Goal: Contribute content

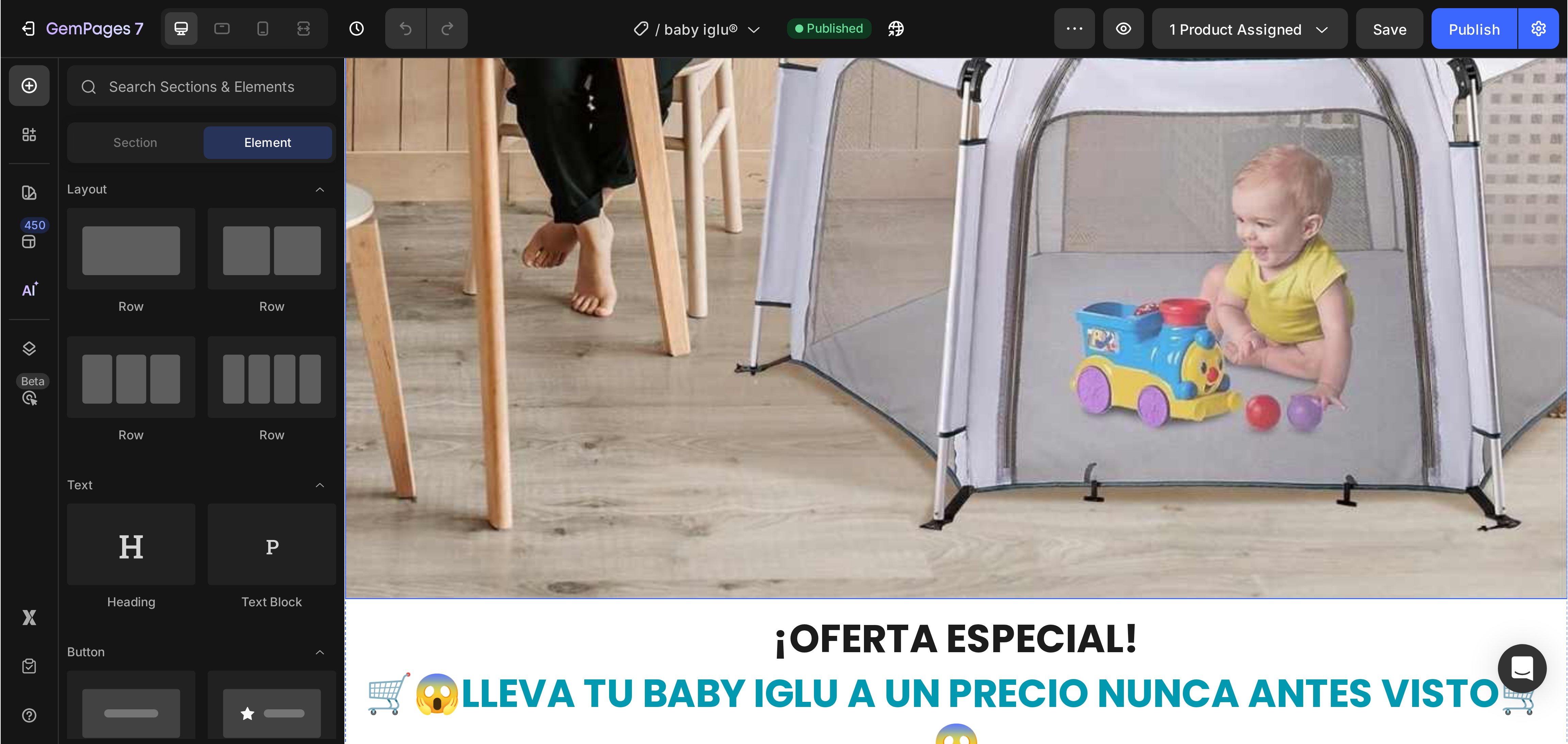
scroll to position [442, 0]
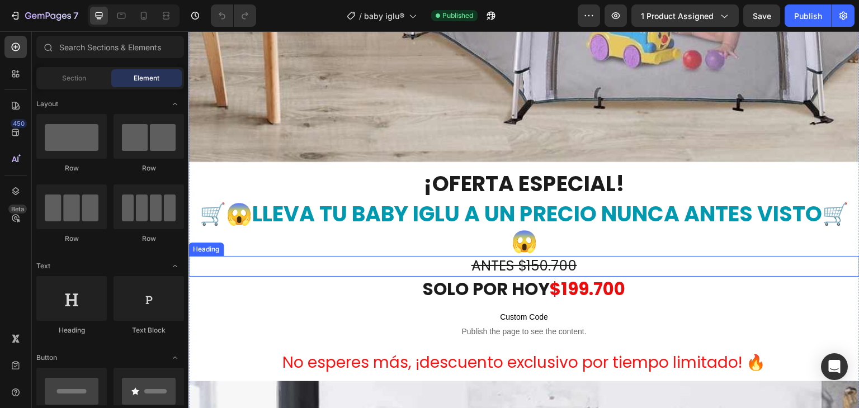
click at [557, 256] on s "ANTES $150.700" at bounding box center [524, 266] width 106 height 20
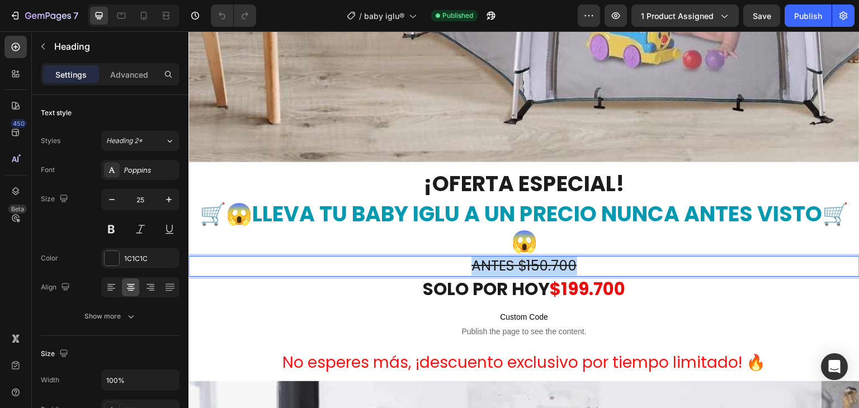
click at [557, 256] on s "ANTES $150.700" at bounding box center [524, 266] width 106 height 20
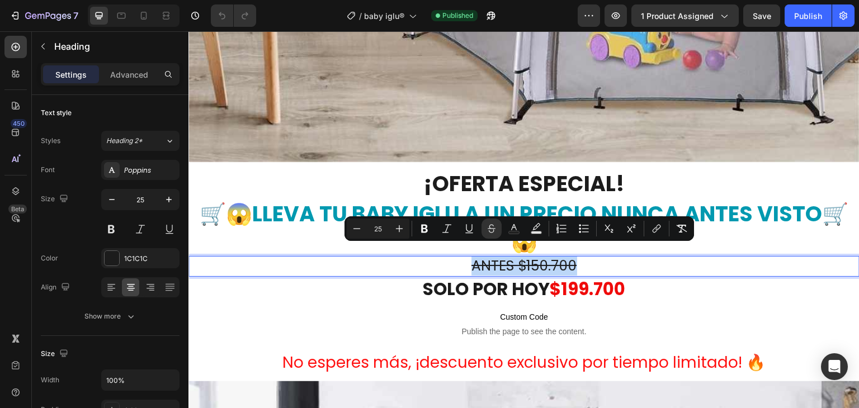
click at [557, 256] on s "ANTES $150.700" at bounding box center [524, 266] width 106 height 20
click at [591, 257] on p "ANTES $150.700" at bounding box center [524, 266] width 669 height 18
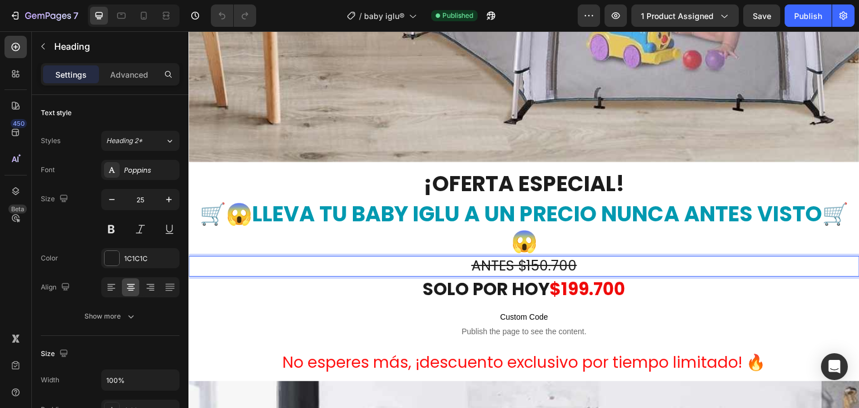
click at [549, 256] on s "ANTES $150.700" at bounding box center [524, 266] width 106 height 20
click at [538, 256] on s "ANTES $249.700" at bounding box center [524, 266] width 110 height 20
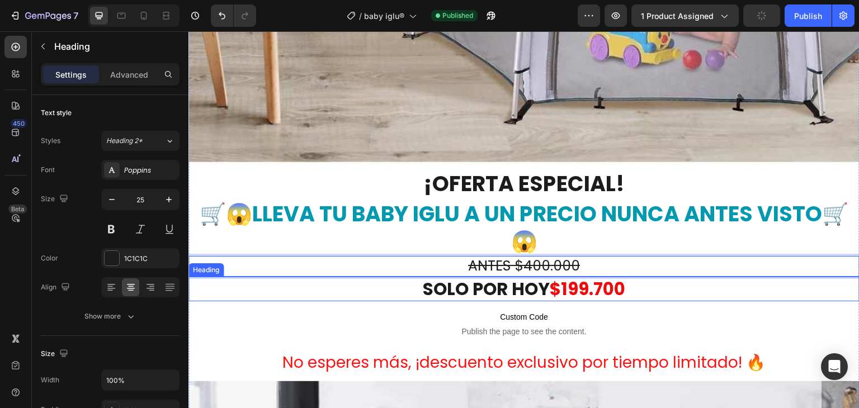
click at [594, 278] on strong "$199.700" at bounding box center [587, 289] width 75 height 25
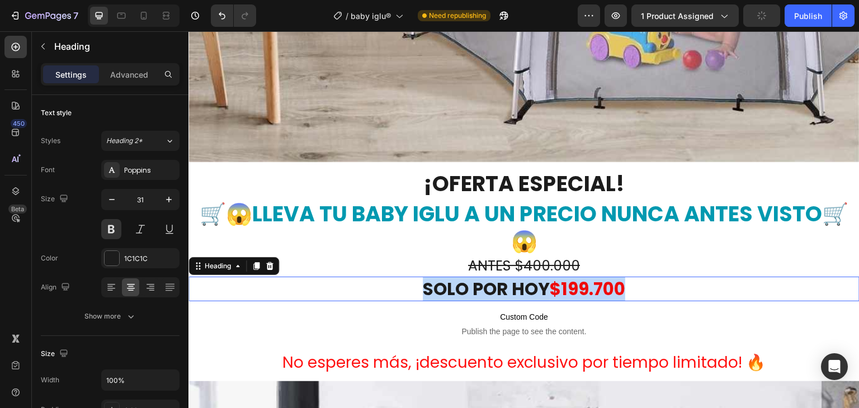
click at [594, 278] on strong "$199.700" at bounding box center [587, 289] width 75 height 25
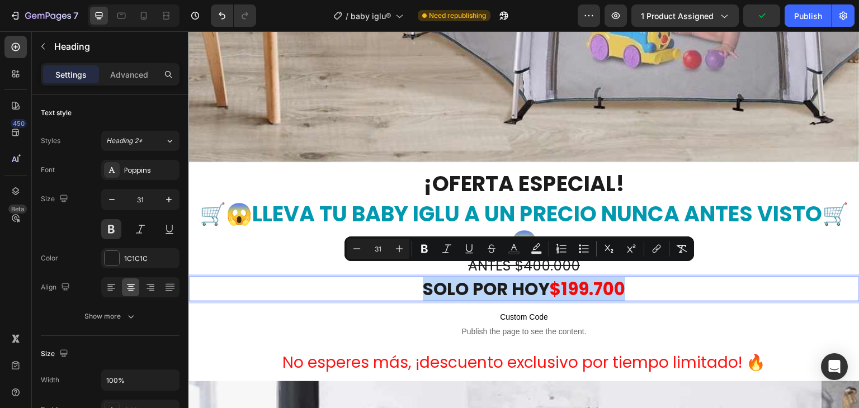
click at [614, 285] on strong "$199.700" at bounding box center [587, 289] width 75 height 25
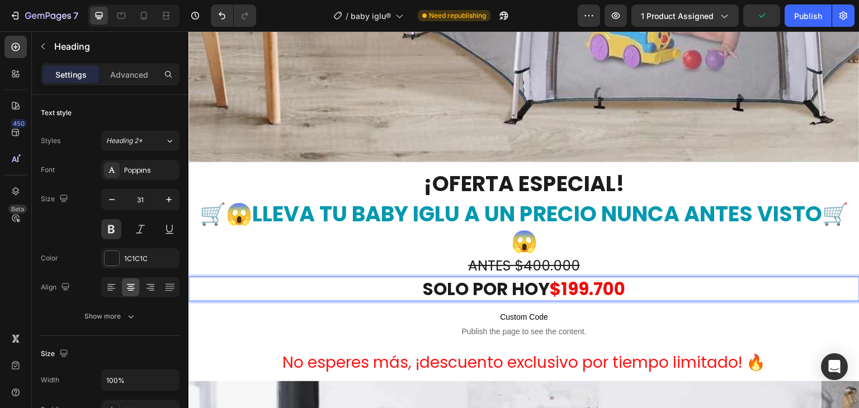
click at [619, 277] on strong "$199.700" at bounding box center [587, 289] width 75 height 25
drag, startPoint x: 621, startPoint y: 277, endPoint x: 560, endPoint y: 282, distance: 61.1
click at [560, 282] on strong "$199.700" at bounding box center [587, 289] width 75 height 25
click at [615, 233] on h2 "🛒😱LLEVA TU BABY IGLU A UN PRECIO NUNCA ANTES VISTO🛒😱" at bounding box center [523, 228] width 671 height 58
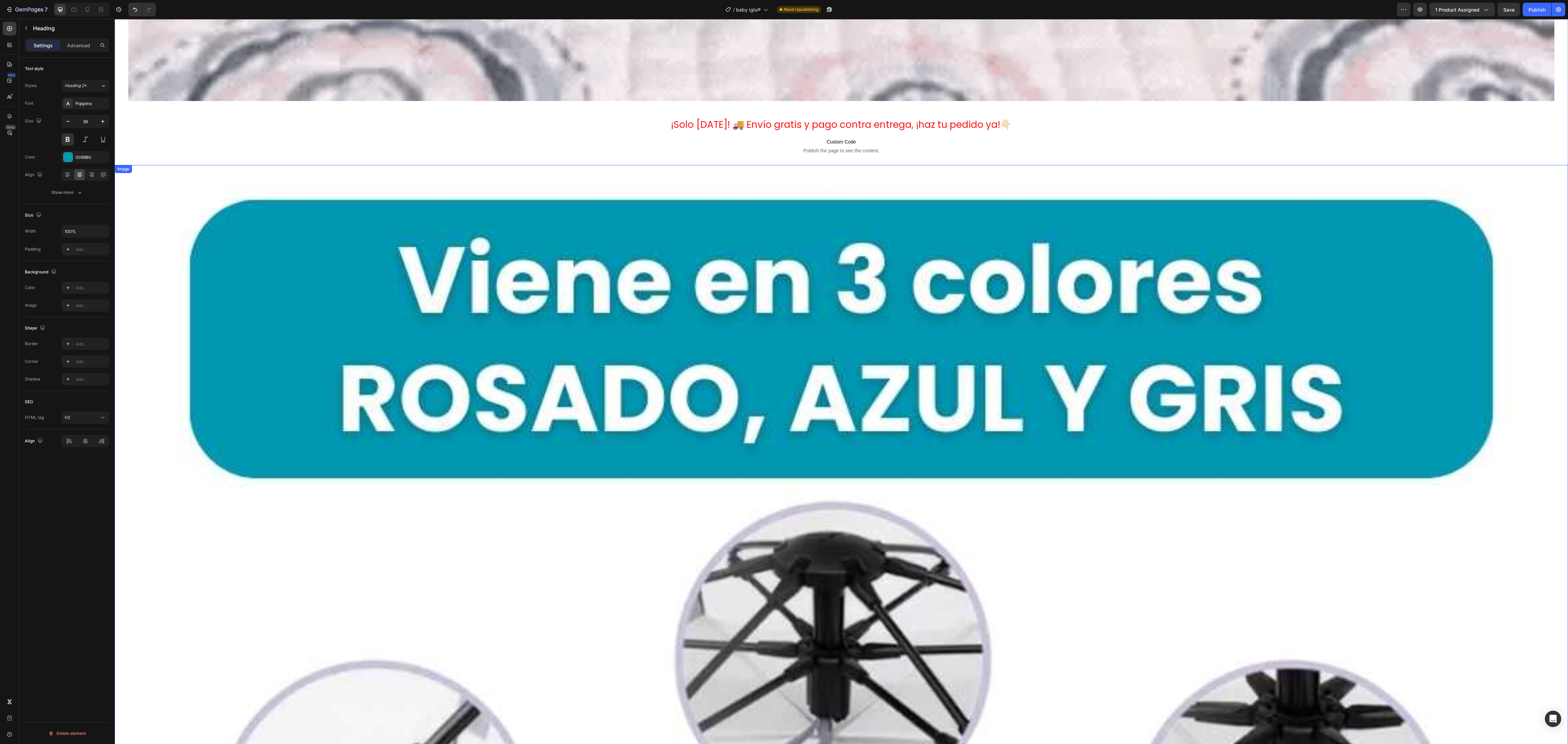
scroll to position [6734, 0]
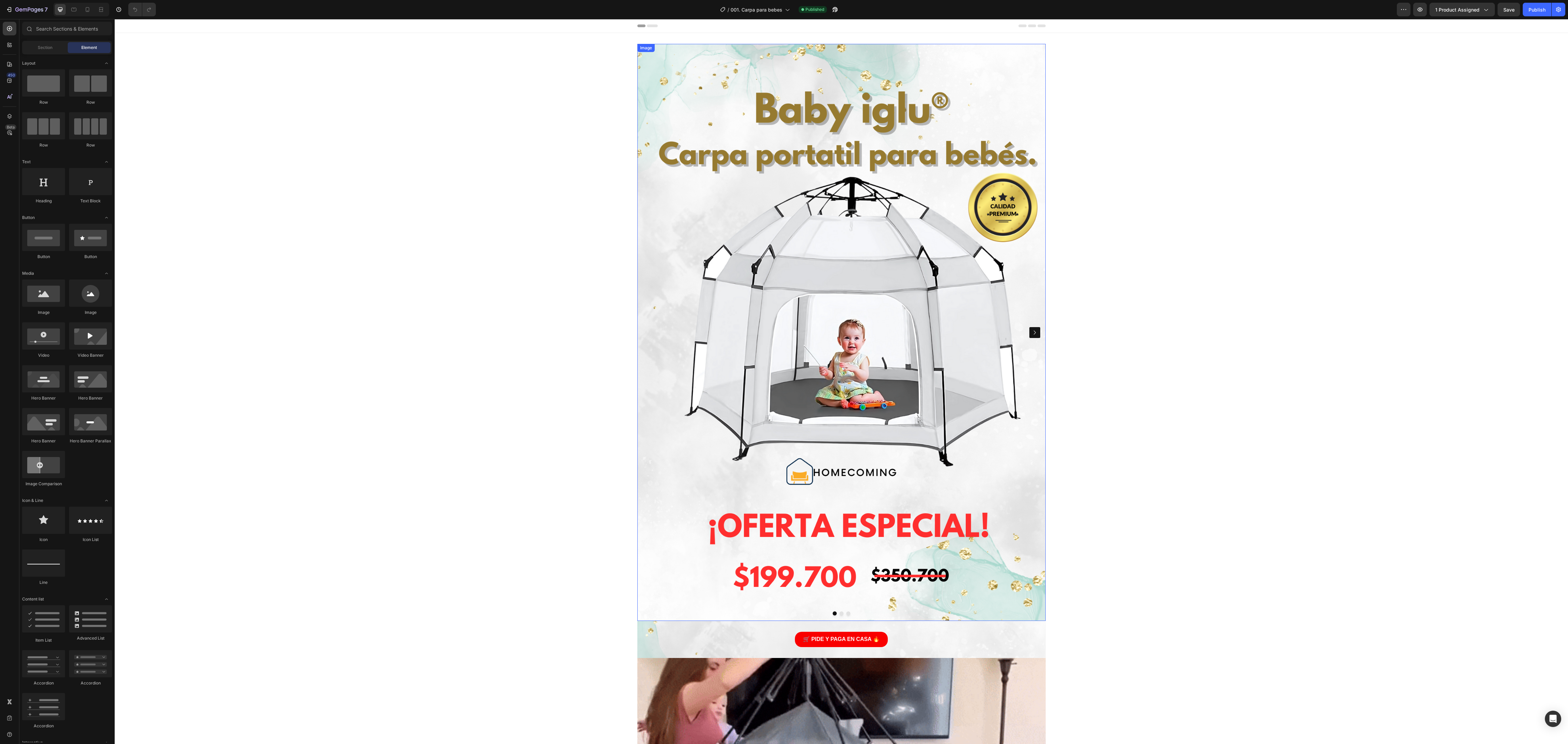
click at [522, 248] on img at bounding box center [841, 332] width 408 height 577
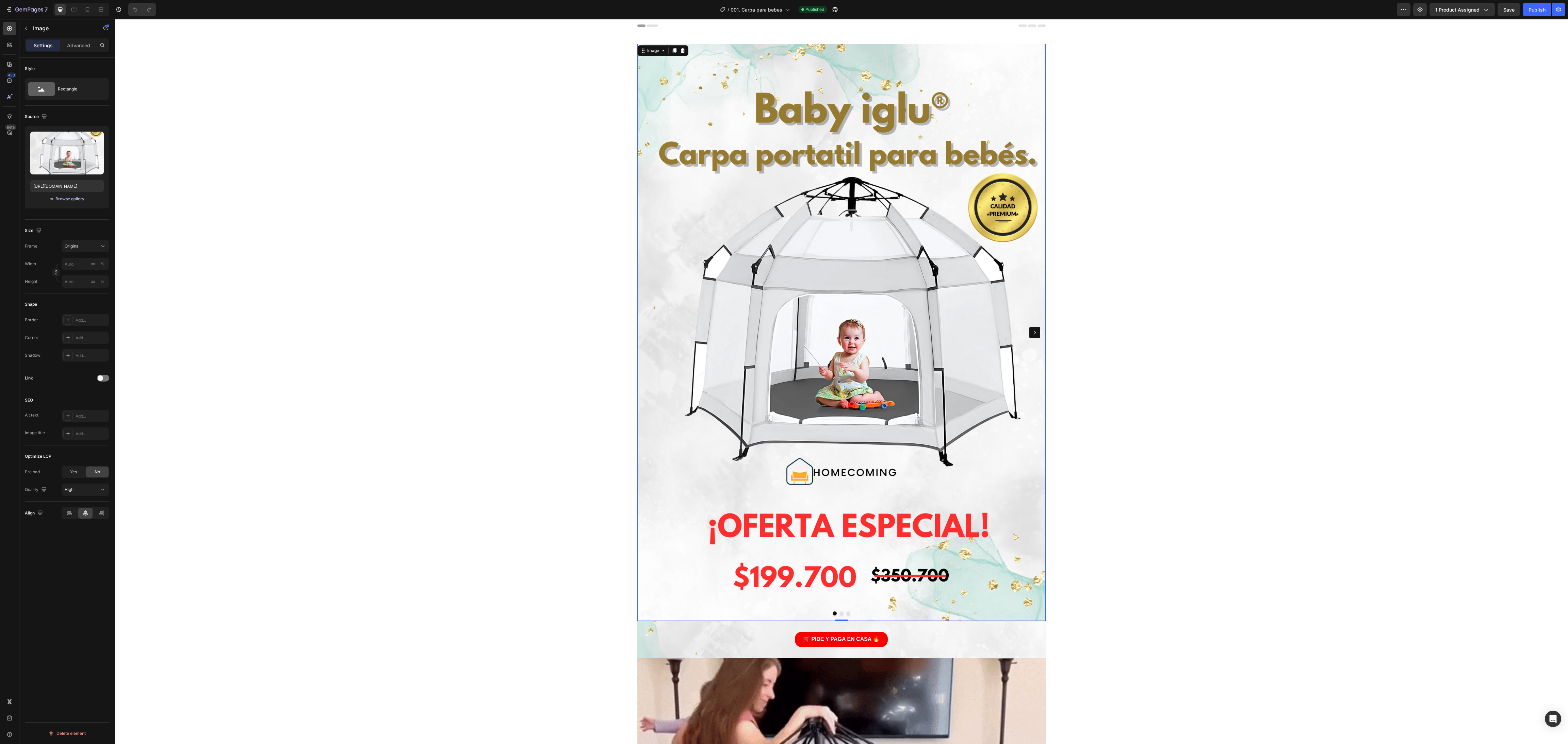
click at [79, 201] on div "Browse gallery" at bounding box center [70, 199] width 29 height 6
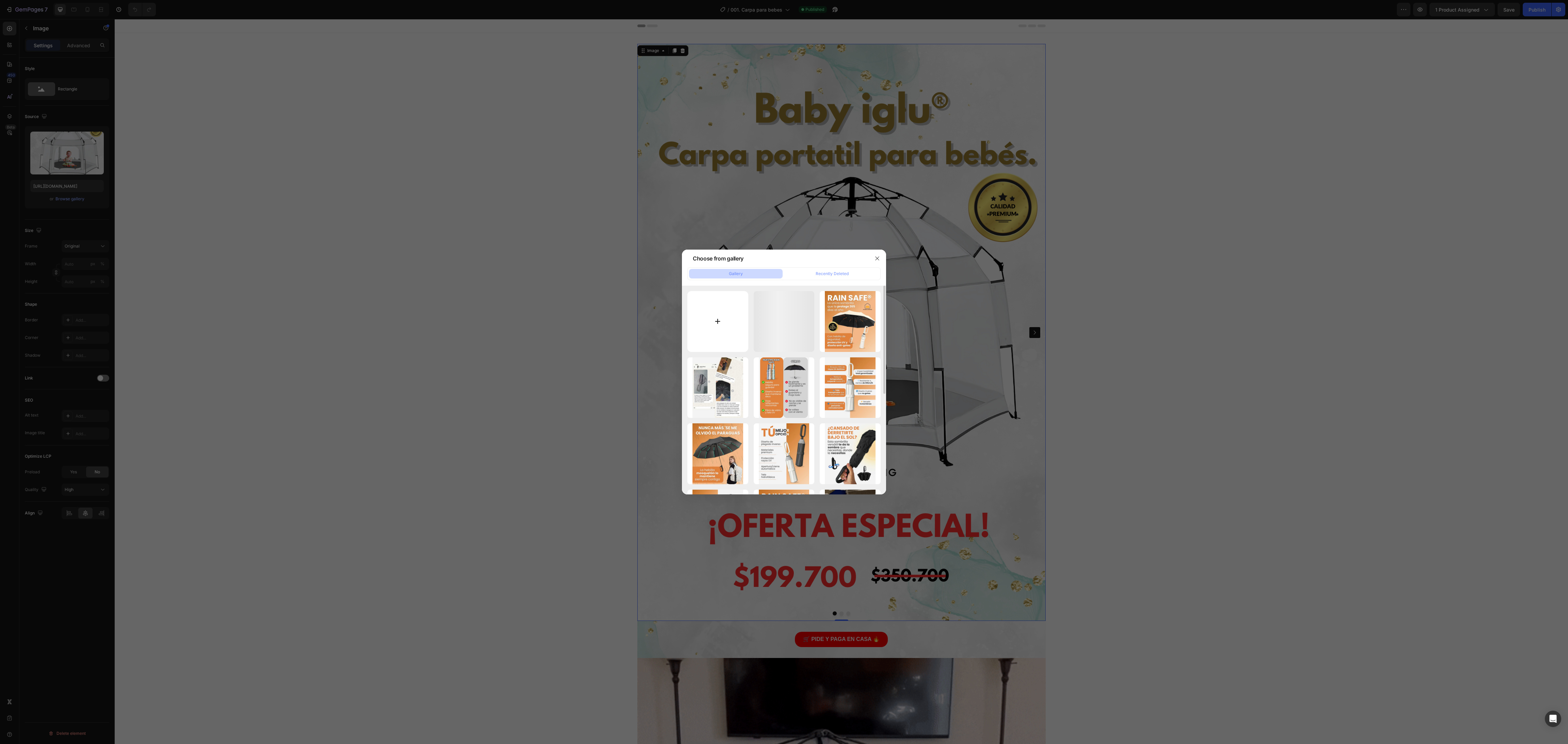
click at [522, 248] on input "file" at bounding box center [718, 322] width 61 height 61
type input "C:\fakepath\Agregar un título (Documento (A4)).png"
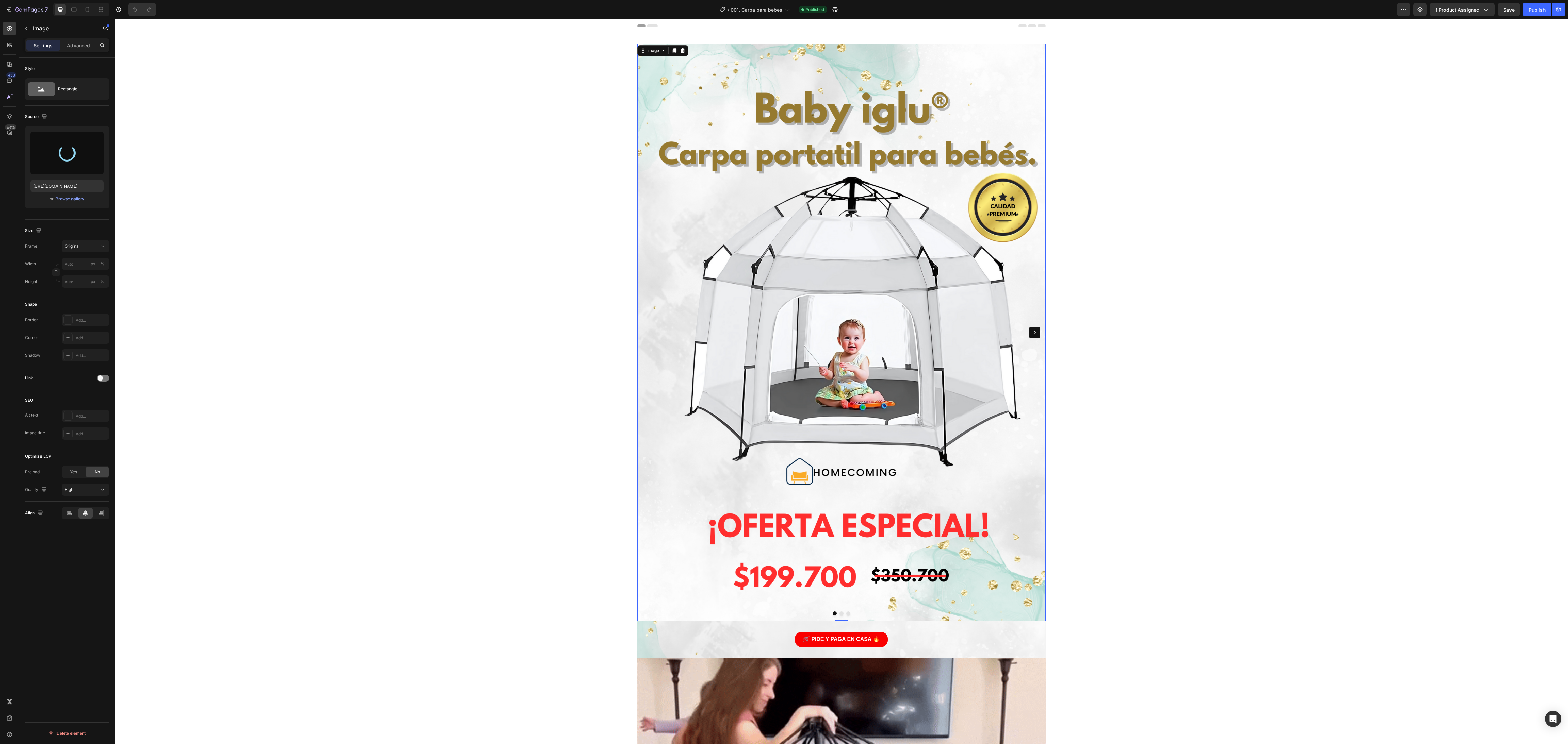
type input "[URL][DOMAIN_NAME]"
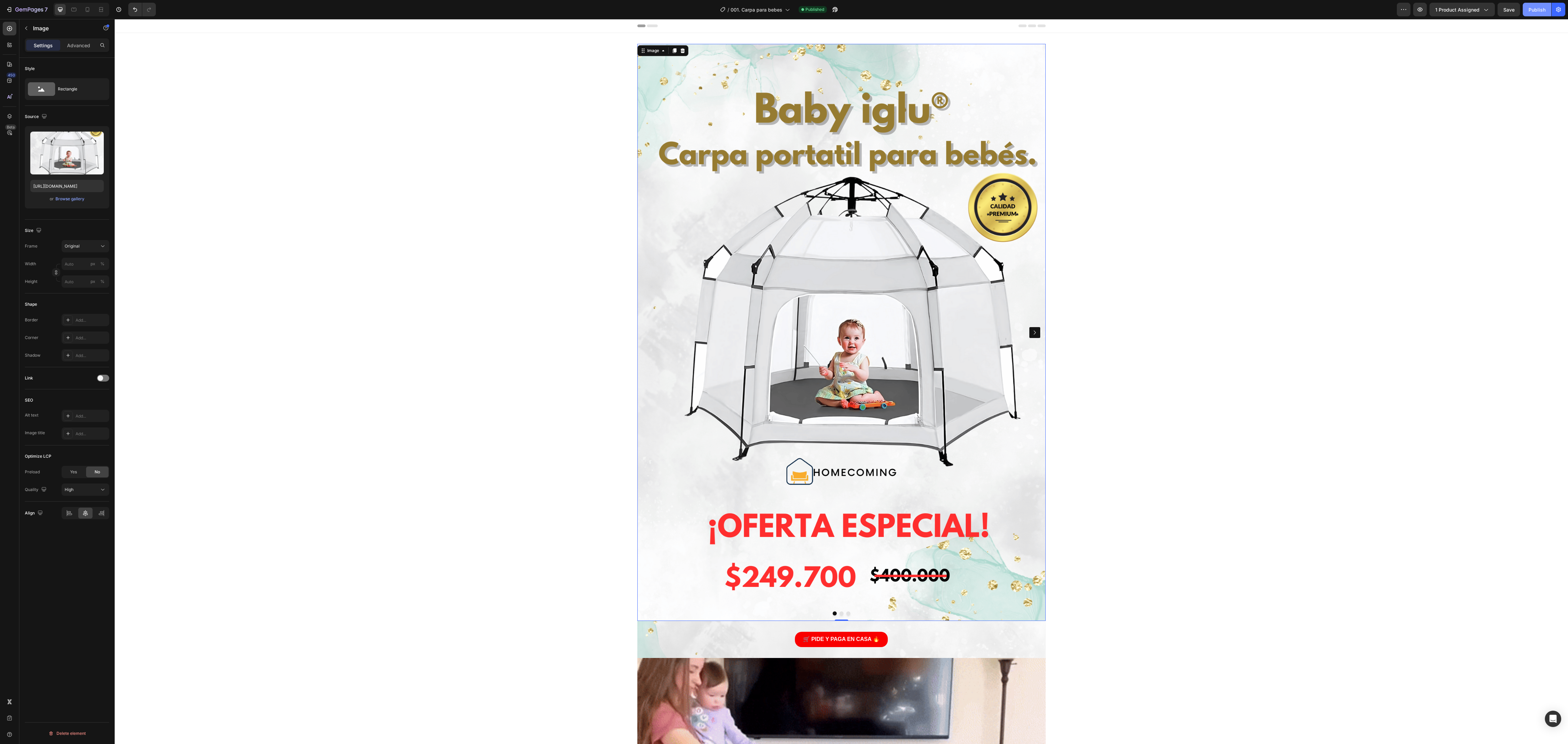
click at [522, 7] on button "Publish" at bounding box center [1537, 9] width 29 height 13
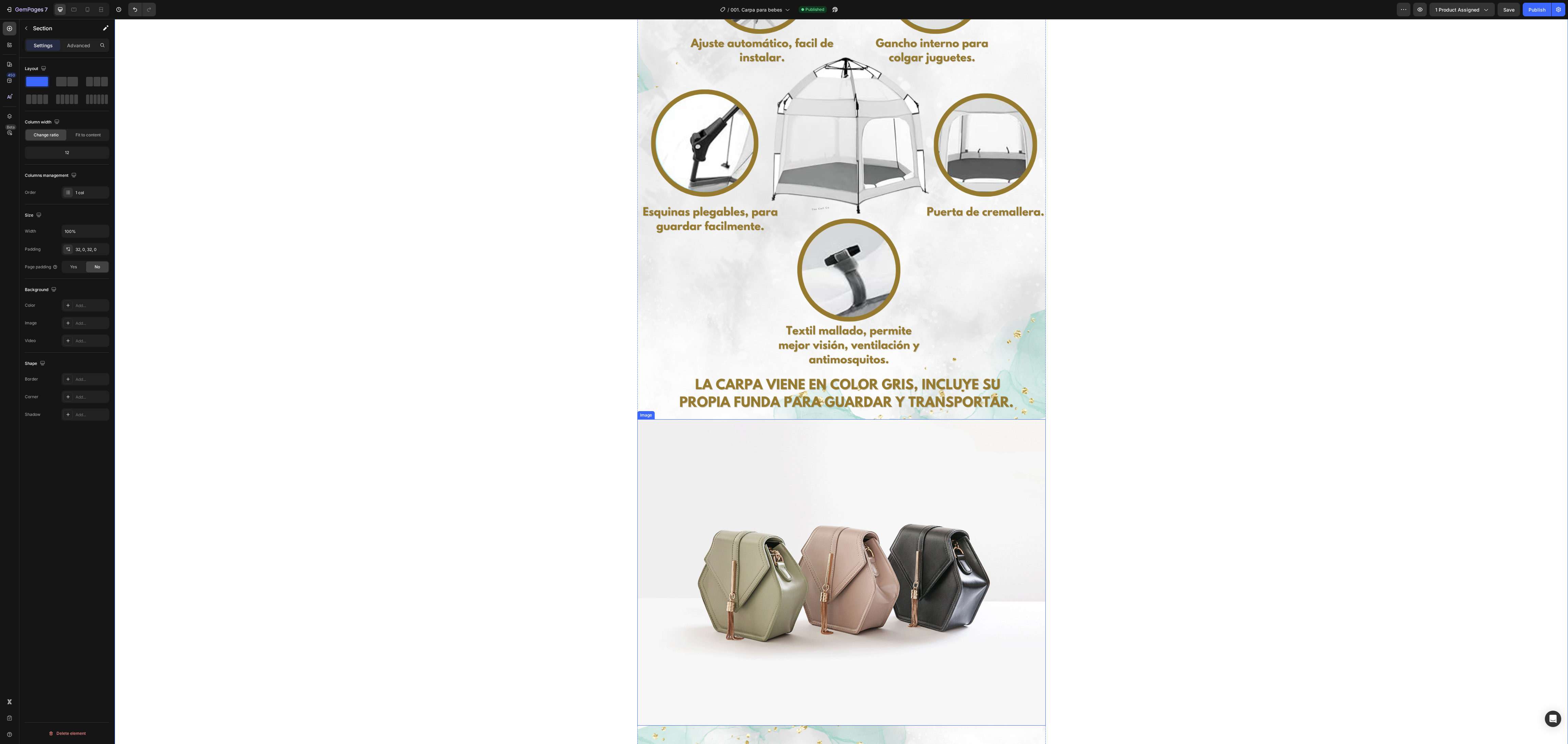
scroll to position [2959, 0]
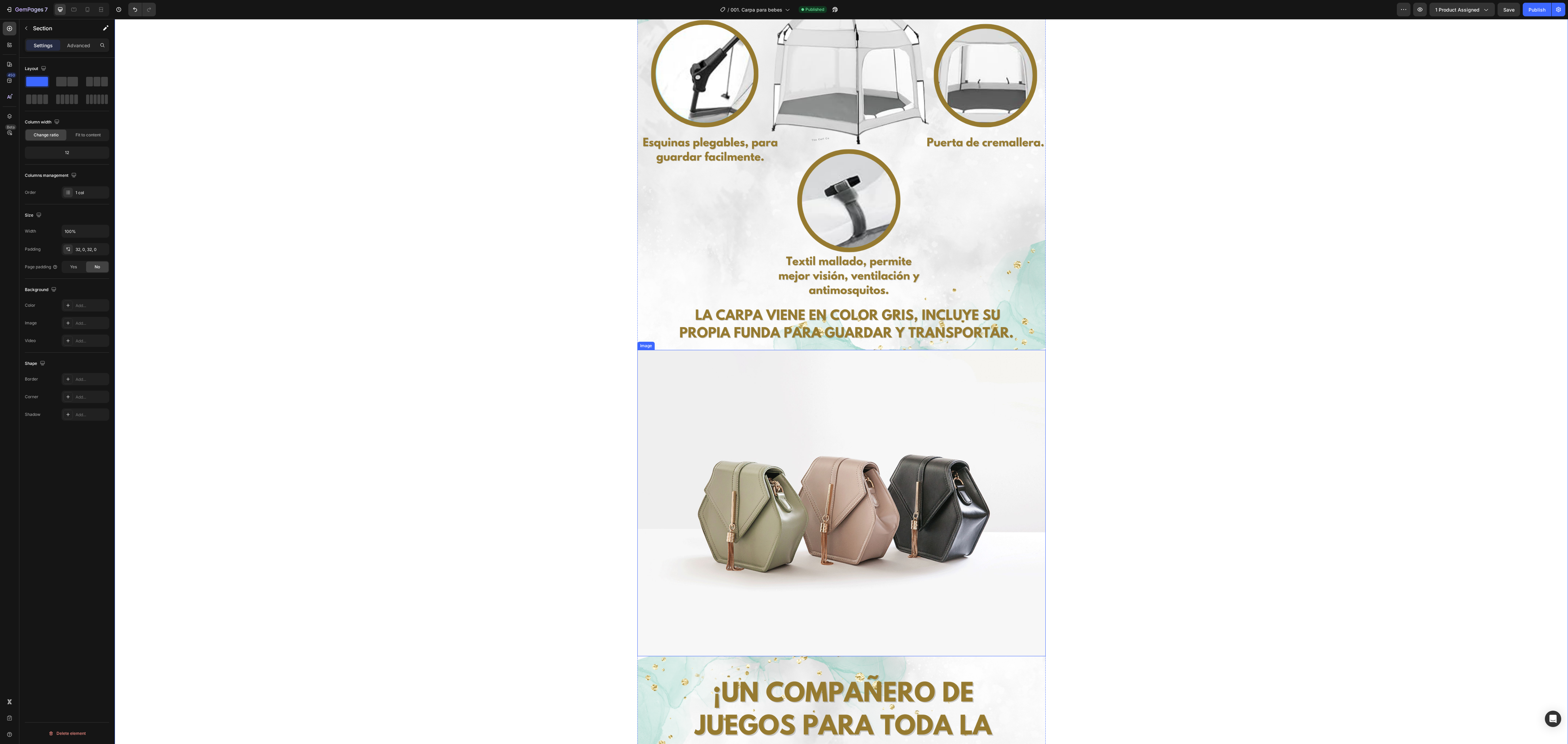
click at [522, 248] on img at bounding box center [841, 502] width 408 height 306
click at [89, 7] on icon at bounding box center [88, 10] width 4 height 5
type input "[URL][DOMAIN_NAME]"
